Goal: Information Seeking & Learning: Learn about a topic

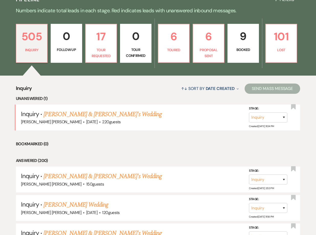
scroll to position [133, 0]
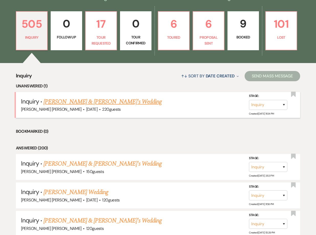
click at [81, 102] on link "[PERSON_NAME] & [PERSON_NAME]'s Wedding" at bounding box center [102, 101] width 118 height 9
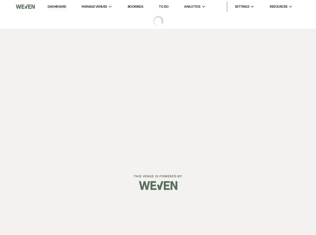
select select "1"
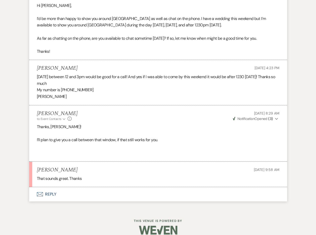
scroll to position [1148, 0]
click at [85, 136] on p "I’ll plan to give you a call between that window, if that still works for you." at bounding box center [158, 139] width 243 height 7
click at [108, 143] on p at bounding box center [158, 146] width 243 height 7
click at [133, 123] on p "Thanks, [PERSON_NAME]!" at bounding box center [158, 126] width 243 height 7
click at [153, 123] on p "Thanks, [PERSON_NAME]!" at bounding box center [158, 126] width 243 height 7
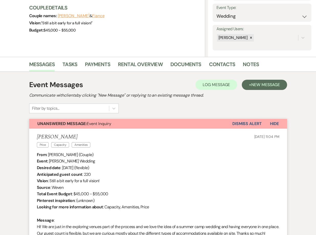
scroll to position [62, 0]
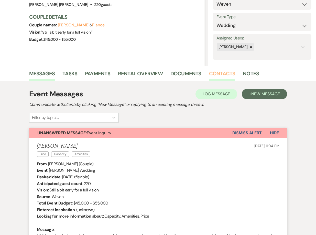
click at [212, 72] on link "Contacts" at bounding box center [222, 74] width 26 height 11
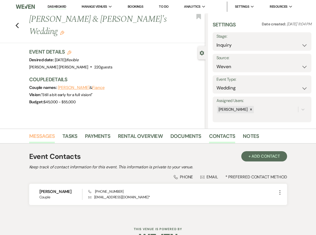
click at [37, 134] on link "Messages" at bounding box center [42, 137] width 26 height 11
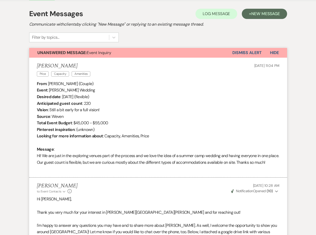
scroll to position [142, 0]
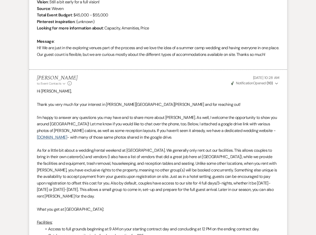
click at [154, 86] on div "[PERSON_NAME] to: Event Contacts Expand Info [DATE] 10:28 AM Weven Check Notifi…" at bounding box center [158, 80] width 243 height 11
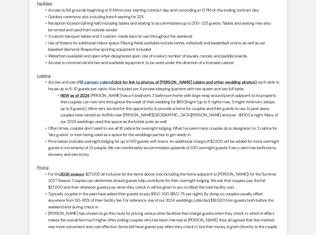
scroll to position [448, 0]
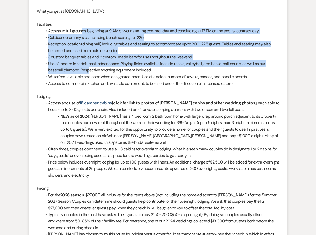
drag, startPoint x: 82, startPoint y: 31, endPoint x: 89, endPoint y: 68, distance: 37.3
click at [89, 68] on ul "Access to full grounds beginning at 9 AM on your starting contract day and conc…" at bounding box center [160, 57] width 237 height 59
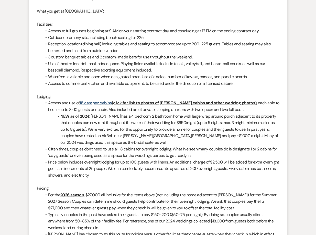
click at [103, 70] on li "Use of theatre for additional indoor space. Playing fields available include te…" at bounding box center [160, 66] width 237 height 13
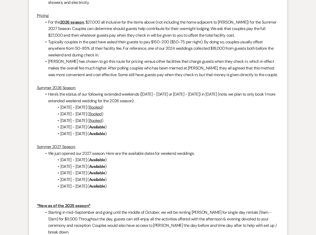
scroll to position [621, 0]
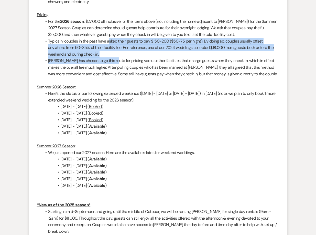
drag, startPoint x: 115, startPoint y: 58, endPoint x: 108, endPoint y: 41, distance: 18.8
click at [108, 41] on ul "For the 2026 season , $27,000 all inclusive for the items above (not including …" at bounding box center [160, 47] width 237 height 59
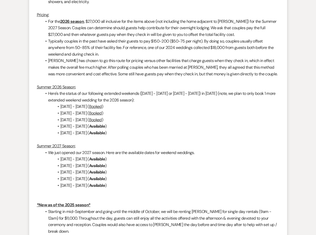
click at [100, 39] on li "Typically couples in the past have asked their guests to pay $150-200 ($50-75 p…" at bounding box center [160, 48] width 237 height 20
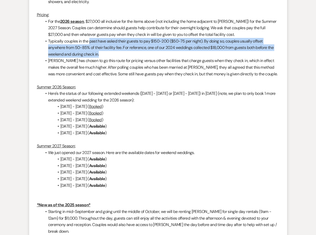
drag, startPoint x: 115, startPoint y: 56, endPoint x: 90, endPoint y: 39, distance: 30.4
click at [90, 39] on li "Typically couples in the past have asked their guests to pay $150-200 ($50-75 p…" at bounding box center [160, 48] width 237 height 20
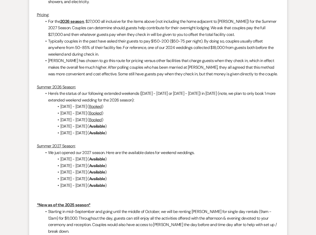
click at [88, 40] on li "Typically couples in the past have asked their guests to pay $150-200 ($50-75 p…" at bounding box center [160, 48] width 237 height 20
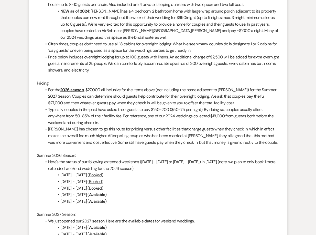
scroll to position [552, 0]
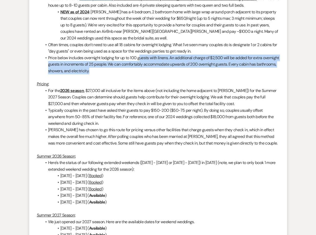
drag, startPoint x: 153, startPoint y: 69, endPoint x: 140, endPoint y: 61, distance: 15.3
click at [140, 61] on li "Price below includes overnight lodging for up to 100 guests with linens. An add…" at bounding box center [160, 65] width 237 height 20
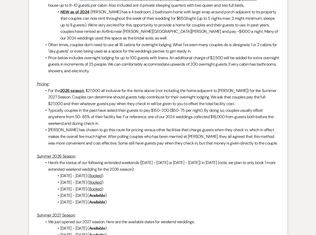
click at [120, 55] on li "Price below includes overnight lodging for up to 100 guests with linens. An add…" at bounding box center [160, 65] width 237 height 20
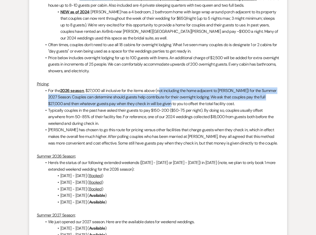
drag, startPoint x: 171, startPoint y: 100, endPoint x: 160, endPoint y: 88, distance: 16.5
click at [160, 88] on li "For the 2026 season , $27,000 all inclusive for the items above (not including …" at bounding box center [160, 97] width 237 height 20
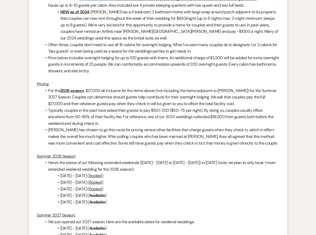
click at [151, 92] on li "For the 2026 season , $27,000 all inclusive for the items above (not including …" at bounding box center [160, 97] width 237 height 20
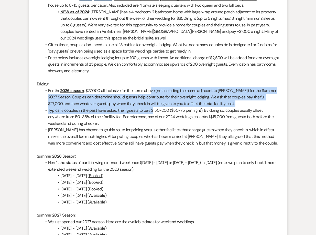
drag, startPoint x: 152, startPoint y: 108, endPoint x: 154, endPoint y: 112, distance: 4.7
click at [154, 112] on ul "For the 2026 season , $27,000 all inclusive for the items above (not including …" at bounding box center [160, 116] width 237 height 59
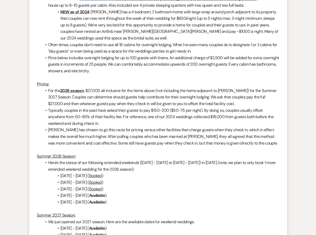
click at [154, 115] on li "Typically couples in the past have asked their guests to pay $150-200 ($50-75 p…" at bounding box center [160, 117] width 237 height 20
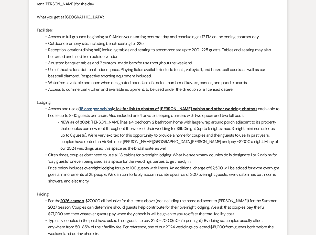
scroll to position [423, 0]
